Goal: Communication & Community: Share content

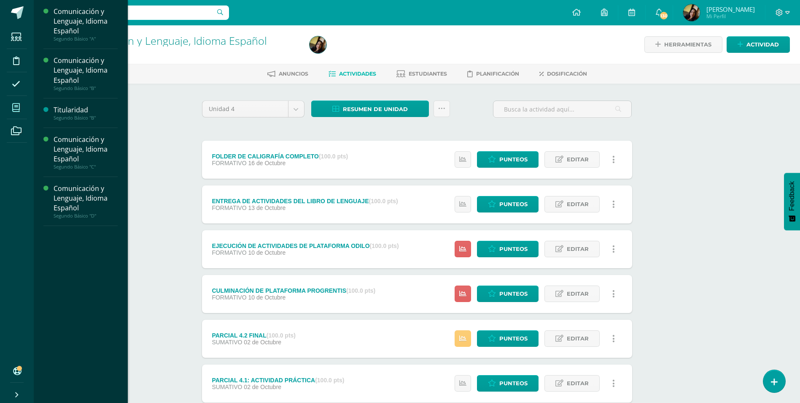
click at [19, 100] on span at bounding box center [16, 107] width 19 height 19
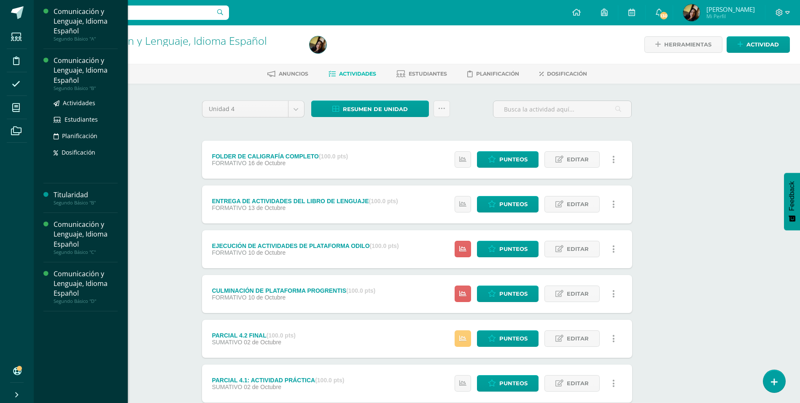
click at [57, 62] on div "Comunicación y Lenguaje, Idioma Español" at bounding box center [86, 70] width 64 height 29
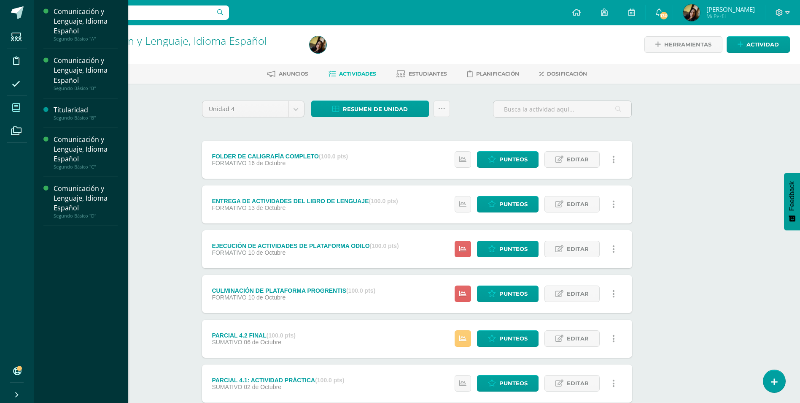
click at [16, 109] on icon at bounding box center [16, 107] width 8 height 8
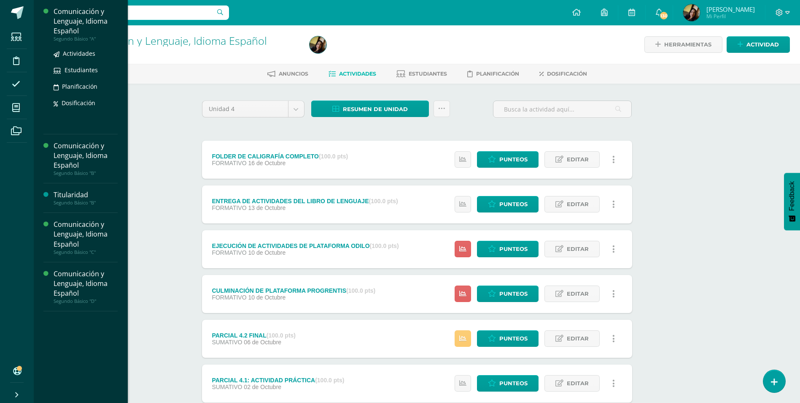
click at [92, 27] on div "Comunicación y Lenguaje, Idioma Español" at bounding box center [86, 21] width 64 height 29
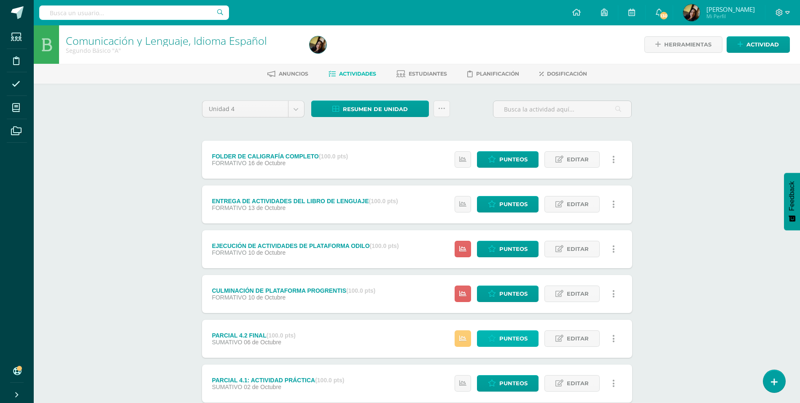
click at [497, 336] on link "Punteos" at bounding box center [508, 338] width 62 height 16
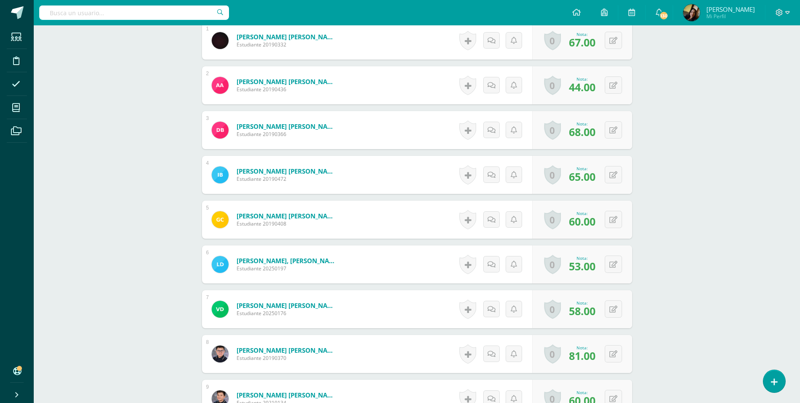
scroll to position [296, 0]
click at [616, 305] on icon at bounding box center [614, 308] width 8 height 7
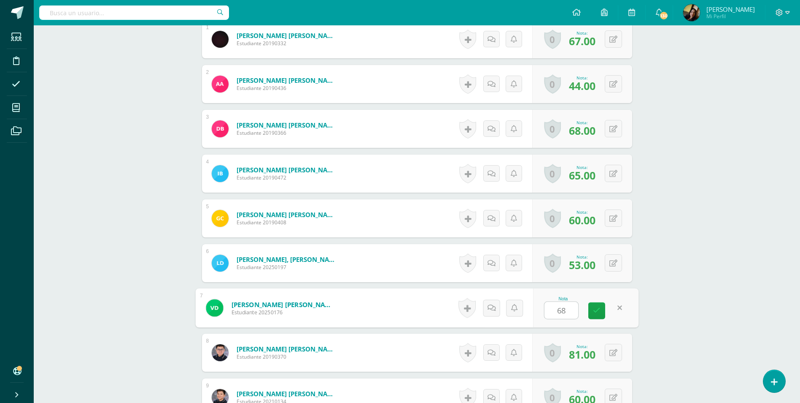
scroll to position [297, 0]
type input "68"
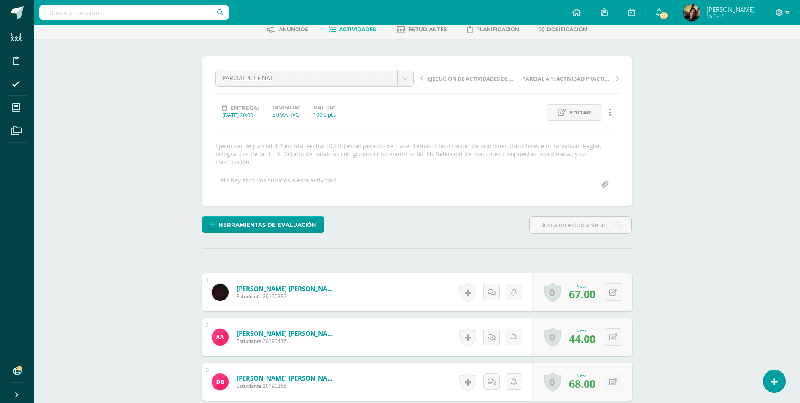
scroll to position [0, 0]
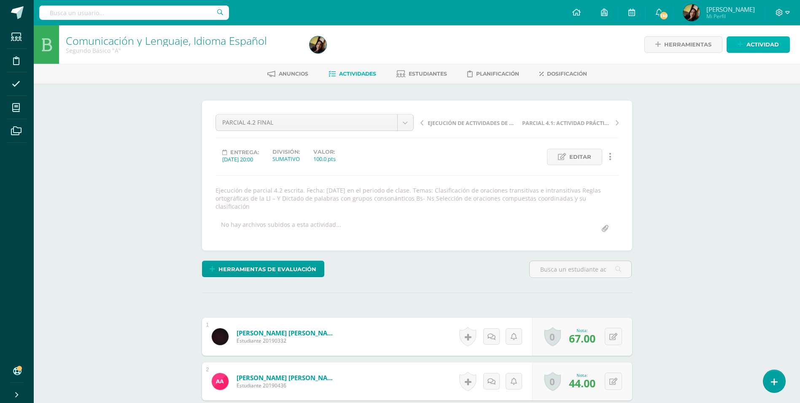
click at [778, 48] on span "Actividad" at bounding box center [763, 45] width 32 height 16
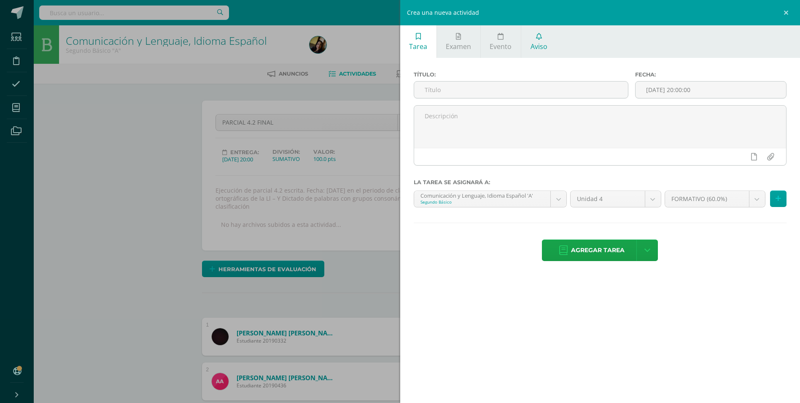
click at [547, 38] on link "Aviso" at bounding box center [539, 41] width 35 height 32
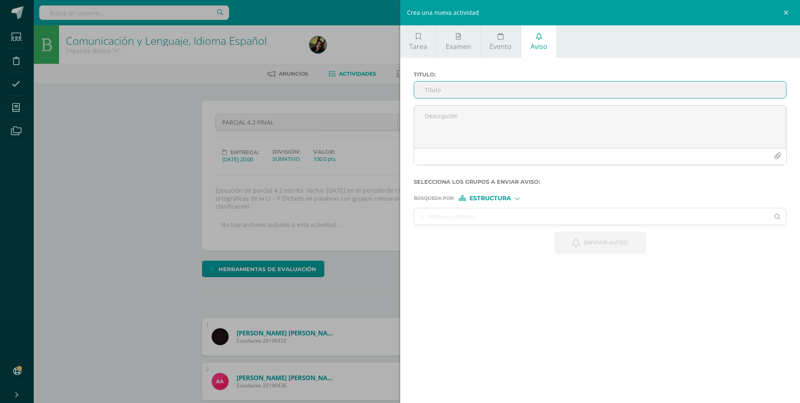
click at [510, 92] on input "Titulo :" at bounding box center [600, 89] width 373 height 16
type input "a"
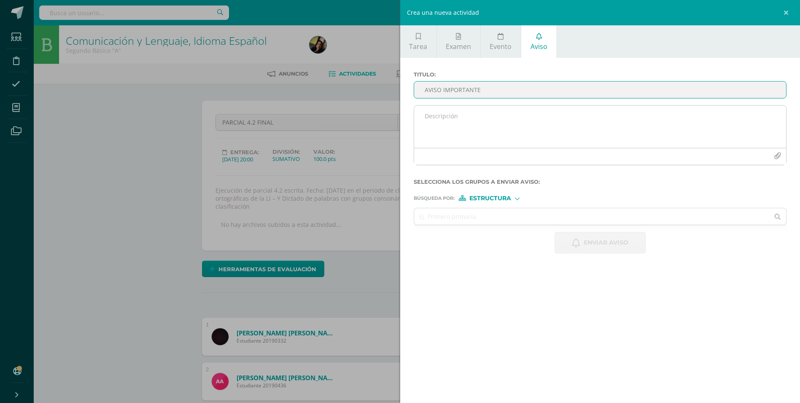
type input "AVISO IMPORTANTE"
click at [457, 124] on textarea at bounding box center [600, 126] width 373 height 42
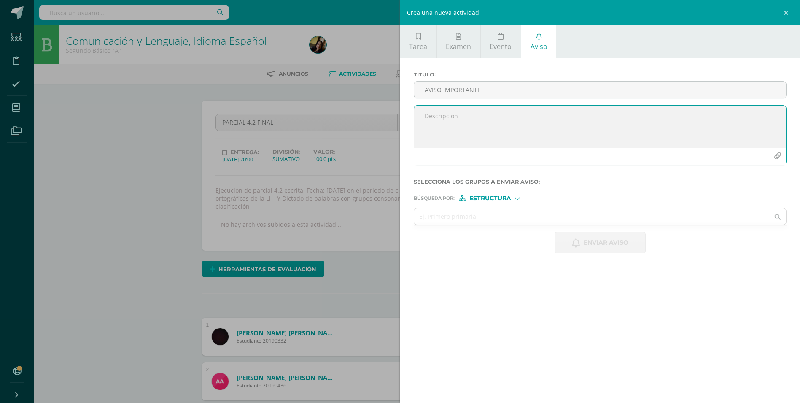
type textarea "b"
type textarea "Buenos días estimados. El día [DATE] 15 tendremos el PMA DE la evaluación 4.2 d…"
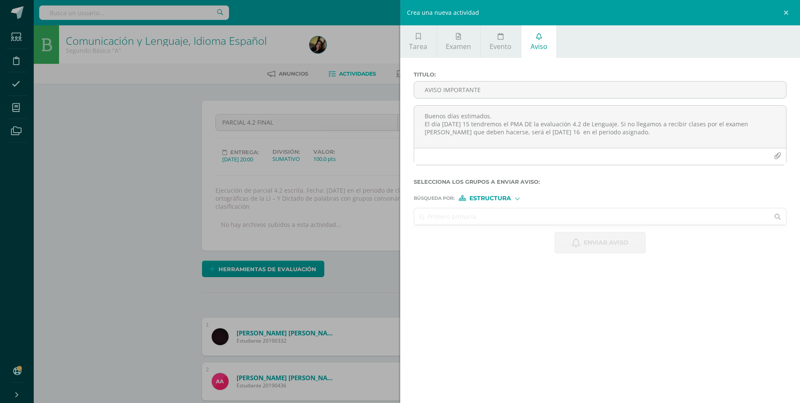
click at [454, 222] on input "text" at bounding box center [592, 216] width 356 height 16
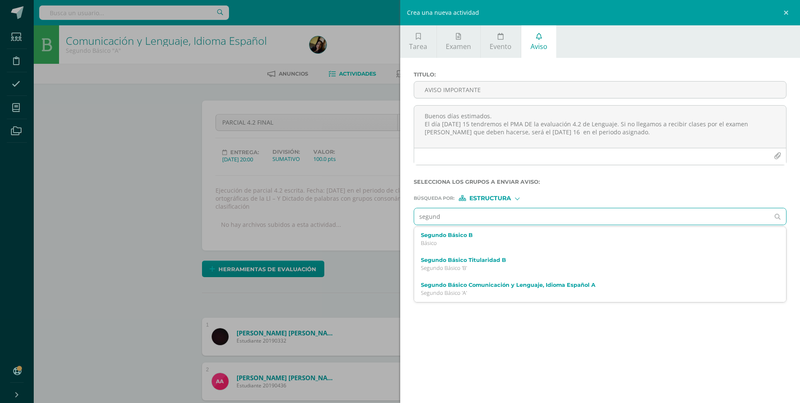
type input "segundo"
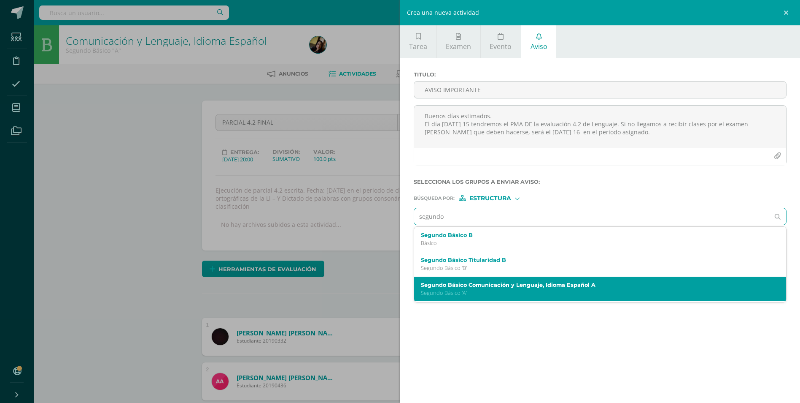
click at [477, 285] on label "Segundo Básico Comunicación y Lenguaje, Idioma Español A" at bounding box center [592, 284] width 343 height 6
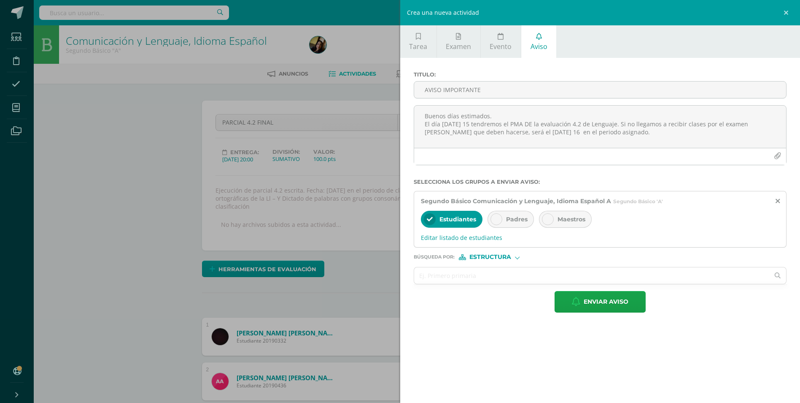
click at [491, 217] on div at bounding box center [497, 219] width 12 height 12
click at [470, 275] on input "text" at bounding box center [592, 275] width 356 height 16
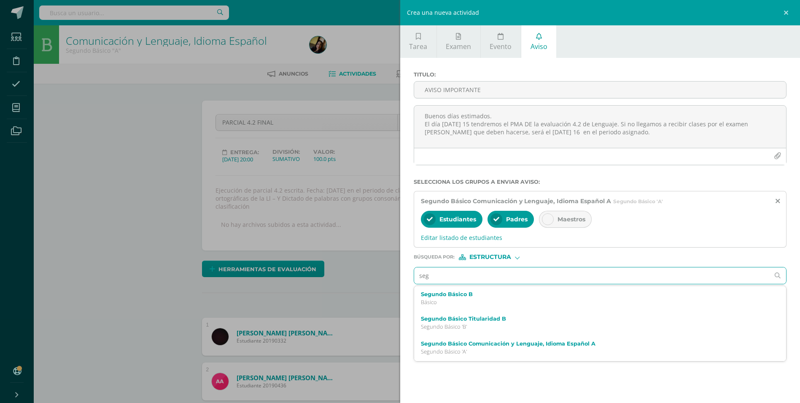
type input "segu"
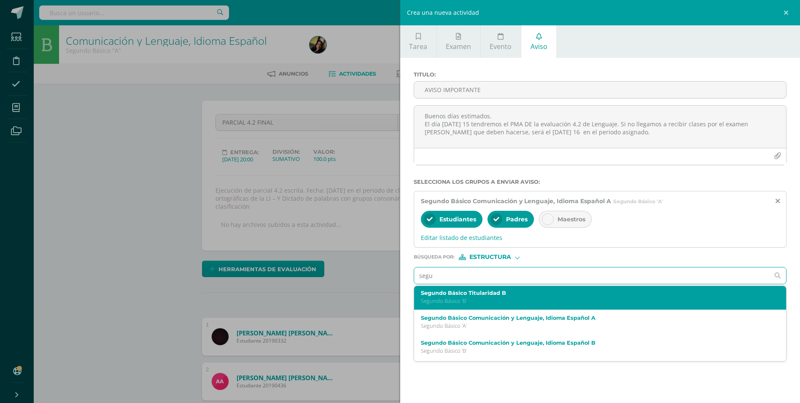
scroll to position [73, 0]
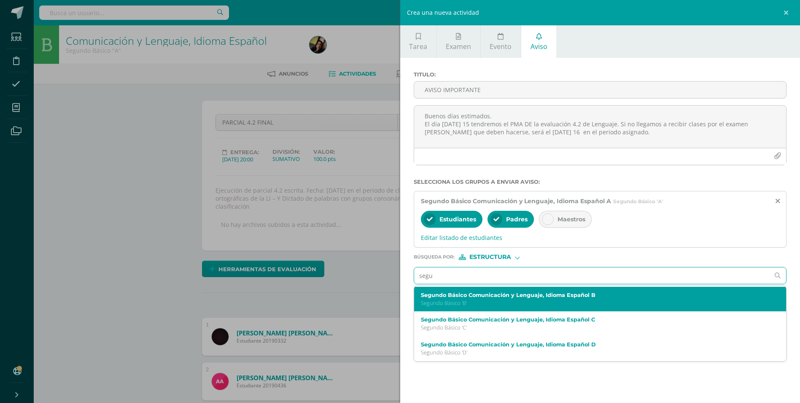
click at [530, 307] on div "Segundo Básico Comunicación y Lenguaje, Idioma Español B Segundo Básico 'B'" at bounding box center [600, 299] width 373 height 25
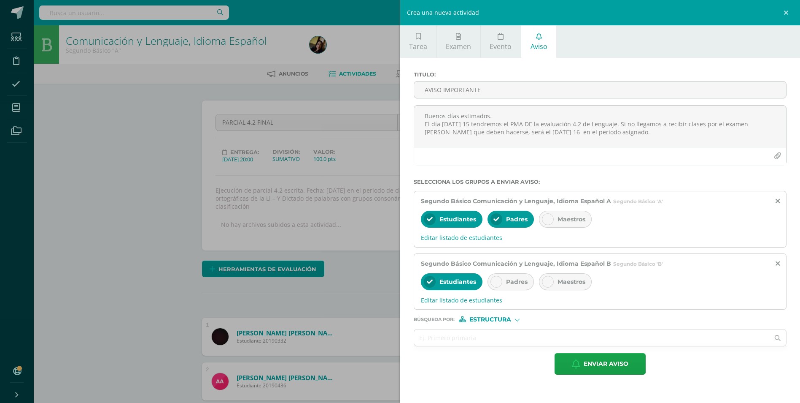
click at [525, 281] on span "Padres" at bounding box center [517, 282] width 22 height 8
click at [481, 338] on input "text" at bounding box center [592, 337] width 356 height 16
type input "segu"
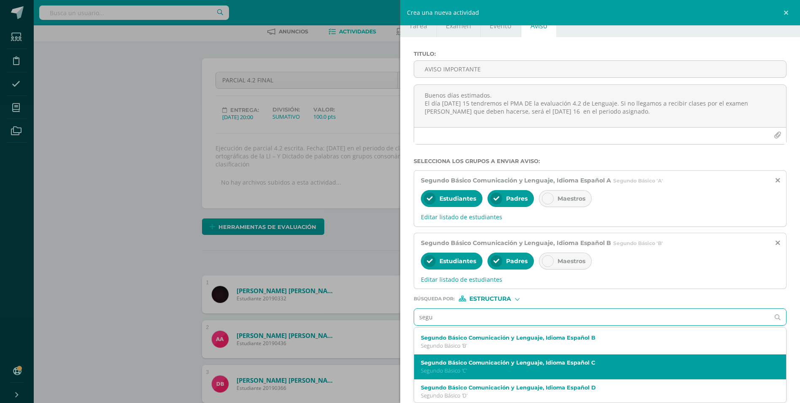
scroll to position [73, 0]
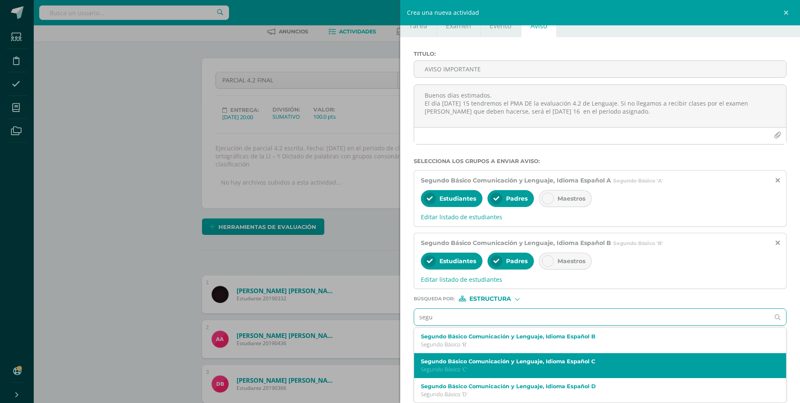
click at [530, 370] on p "Segundo Básico 'C'" at bounding box center [592, 368] width 343 height 7
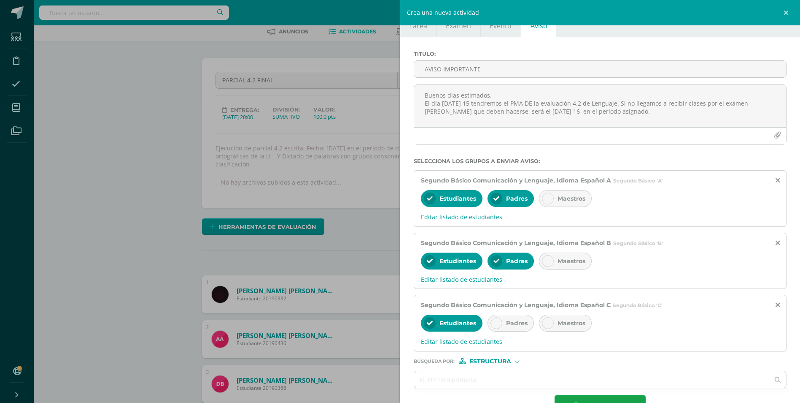
click at [499, 318] on div at bounding box center [497, 323] width 12 height 12
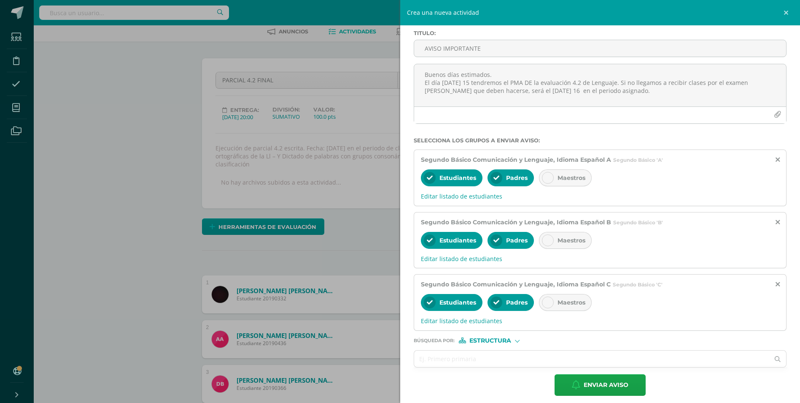
scroll to position [48, 0]
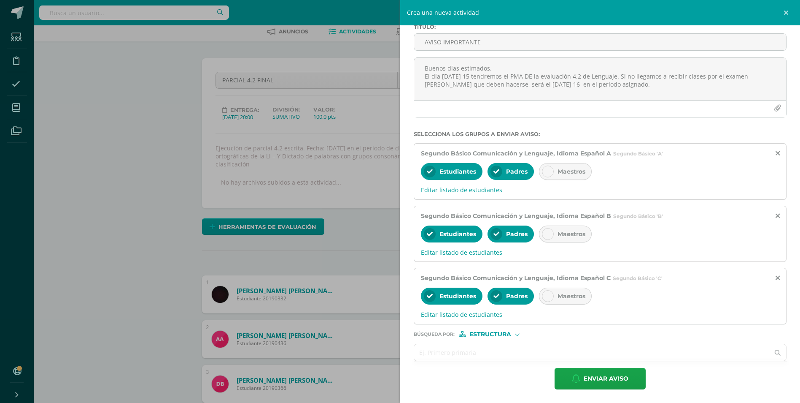
click at [473, 357] on input "text" at bounding box center [592, 352] width 356 height 16
type input "segu"
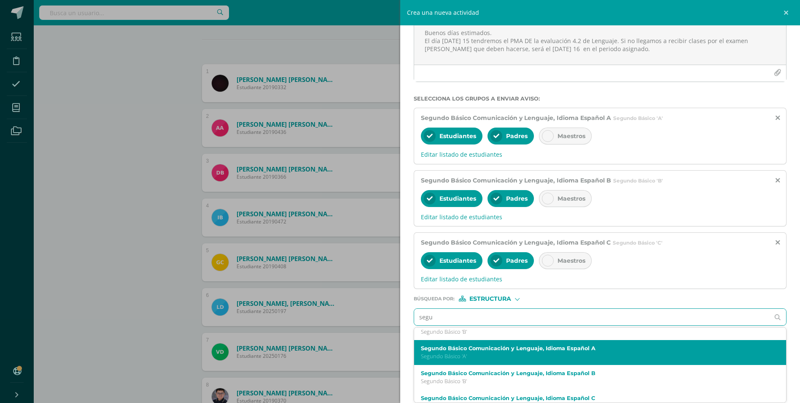
scroll to position [73, 0]
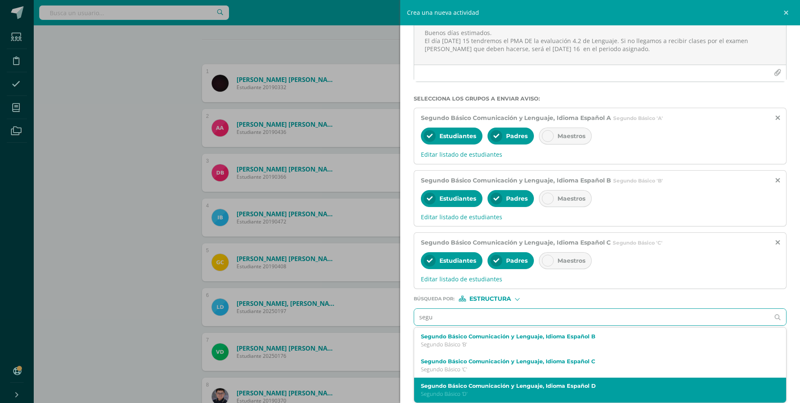
click at [471, 388] on label "Segundo Básico Comunicación y Lenguaje, Idioma Español D" at bounding box center [592, 385] width 343 height 6
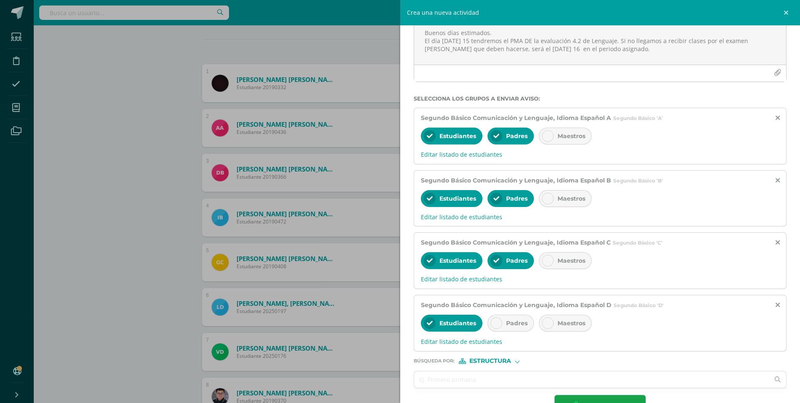
click at [518, 327] on div "Padres" at bounding box center [511, 322] width 46 height 17
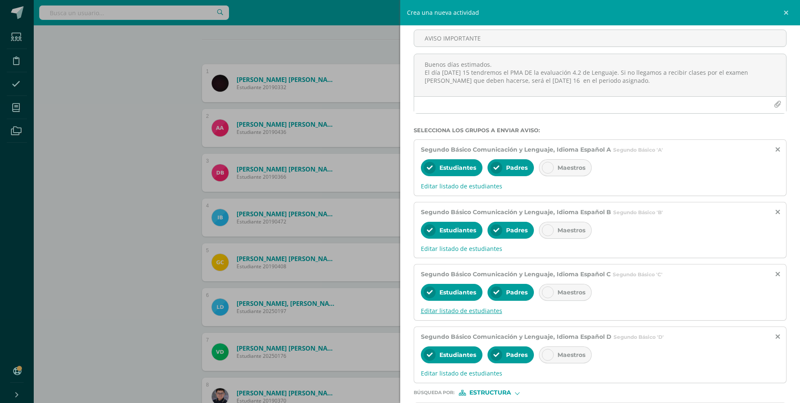
scroll to position [110, 0]
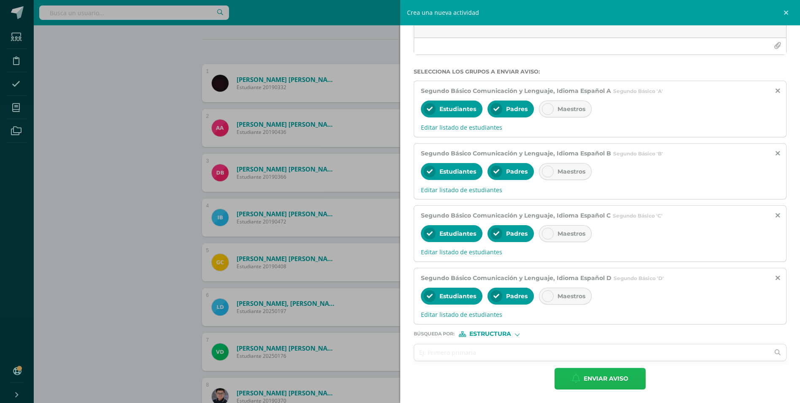
click at [597, 383] on span "Enviar aviso" at bounding box center [606, 378] width 45 height 21
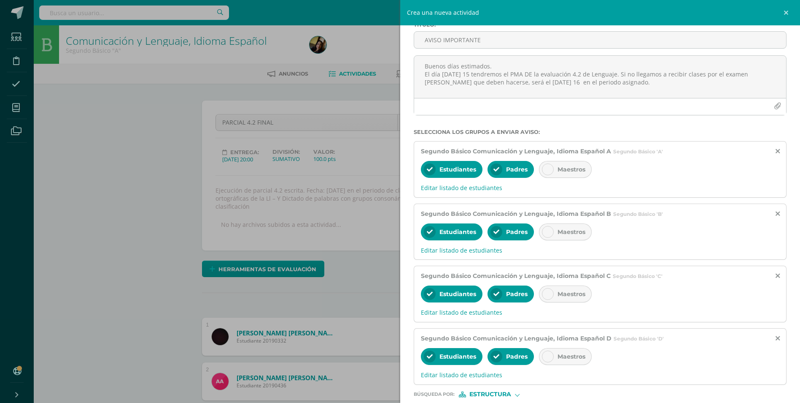
scroll to position [0, 0]
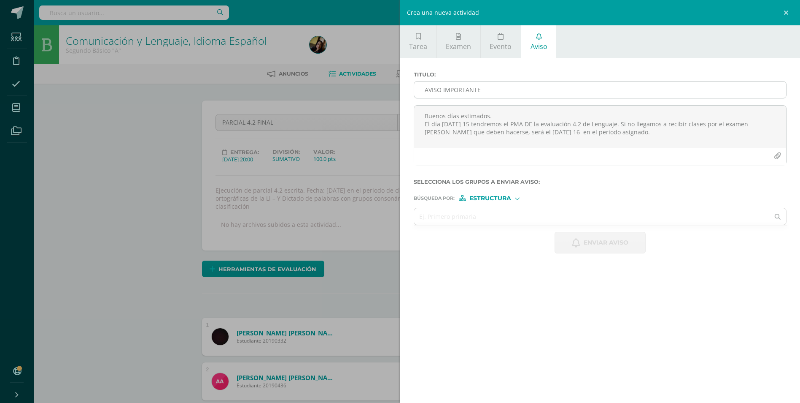
click at [473, 96] on input "AVISO IMPORTANTE" at bounding box center [600, 89] width 373 height 16
click at [466, 122] on textarea "Buenos días estimados. El día [DATE] 15 tendremos el PMA DE la evaluación 4.2 d…" at bounding box center [600, 126] width 373 height 42
type textarea "Buenos días estimados alumnos. El día de [DATE] debes venir con uniforme de dia…"
click at [462, 93] on input "AVISO IMPORTANTE" at bounding box center [600, 89] width 373 height 16
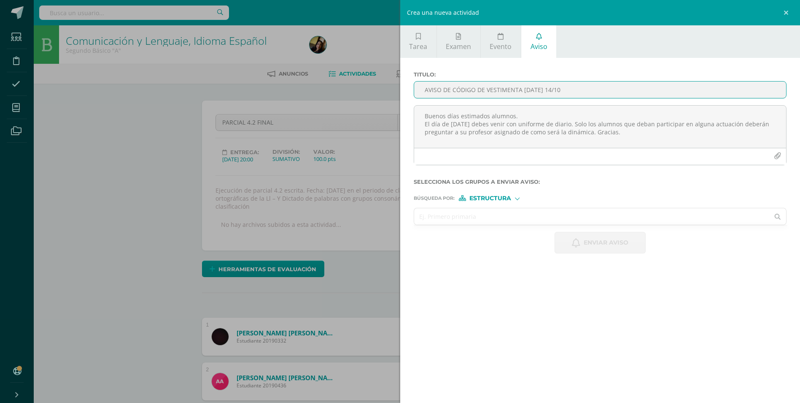
type input "AVISO DE CÓDIGO DE VESTIMENTA [DATE] 14/10"
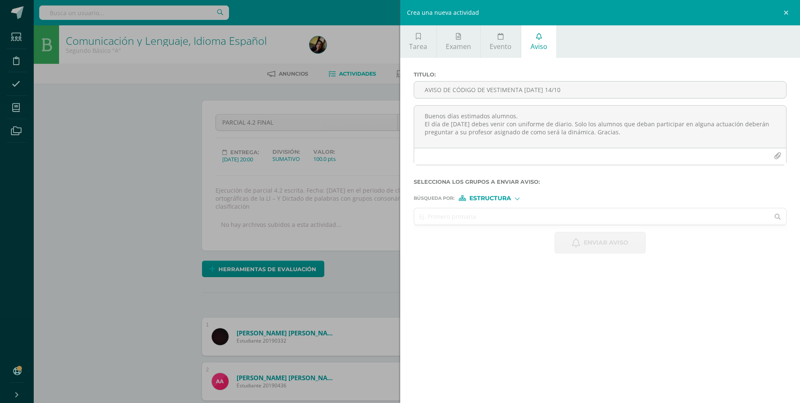
click at [446, 215] on input "text" at bounding box center [592, 216] width 356 height 16
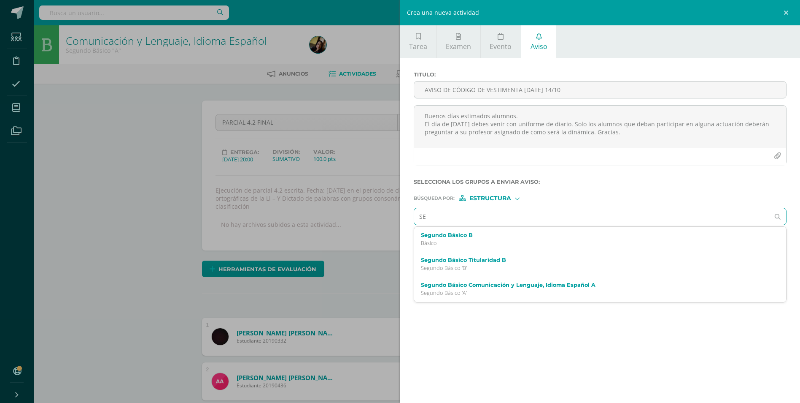
type input "SEG"
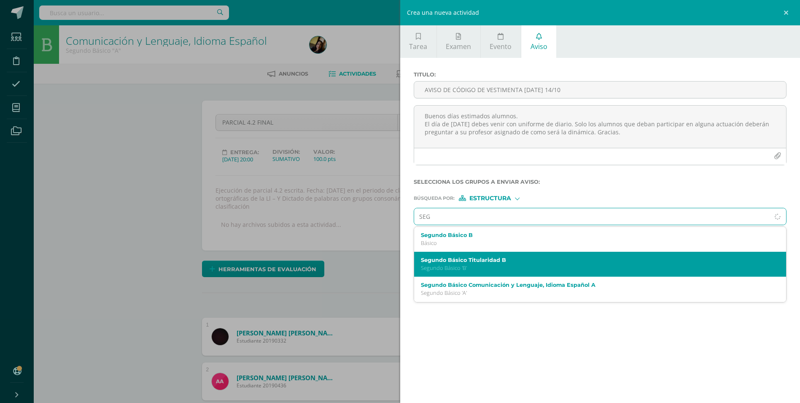
click at [448, 257] on label "Segundo Básico Titularidad B" at bounding box center [592, 260] width 343 height 6
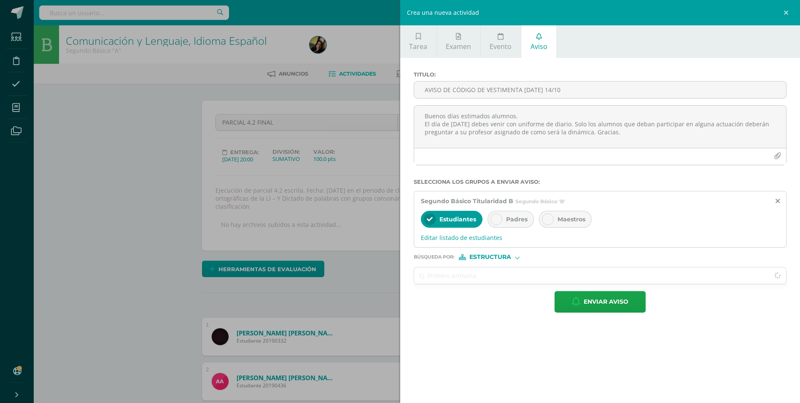
click at [510, 215] on span "Padres" at bounding box center [517, 219] width 22 height 8
click at [600, 308] on span "Enviar aviso" at bounding box center [606, 301] width 45 height 21
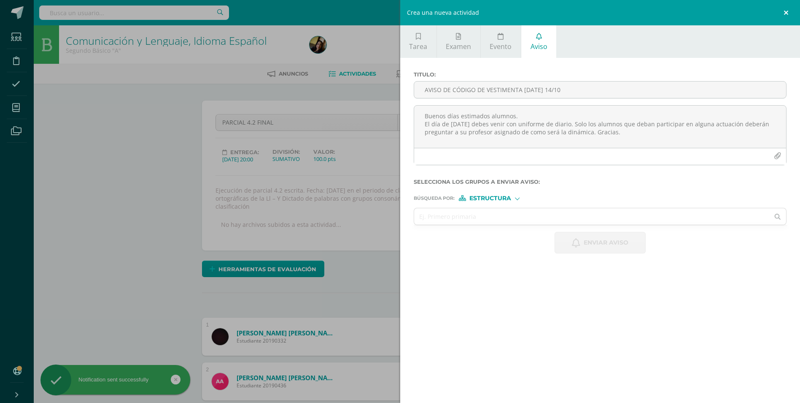
click at [787, 14] on link at bounding box center [787, 12] width 25 height 25
